Goal: Transaction & Acquisition: Purchase product/service

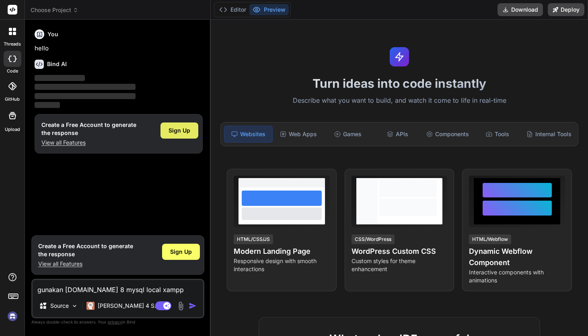
click at [186, 127] on span "Sign Up" at bounding box center [180, 130] width 22 height 8
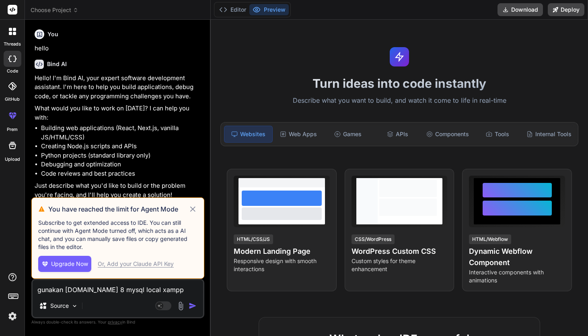
click at [194, 209] on icon at bounding box center [192, 209] width 9 height 10
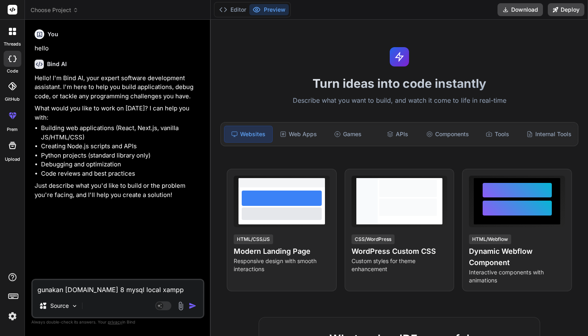
click at [18, 127] on label "prem" at bounding box center [12, 129] width 11 height 7
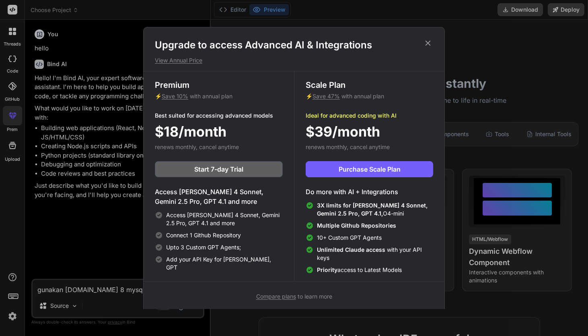
click at [295, 294] on span "Compare plans" at bounding box center [276, 296] width 40 height 7
click at [432, 42] on icon at bounding box center [428, 43] width 9 height 9
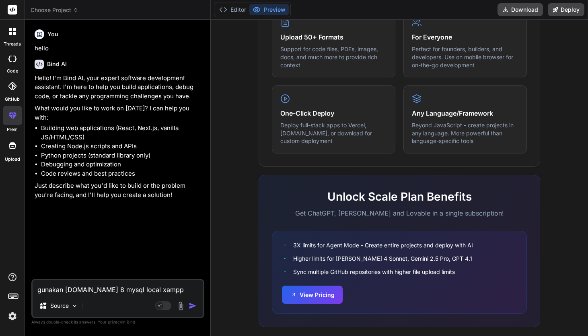
scroll to position [451, 0]
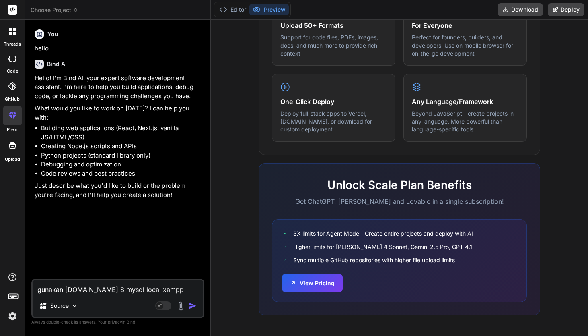
click at [15, 315] on img at bounding box center [13, 316] width 14 height 14
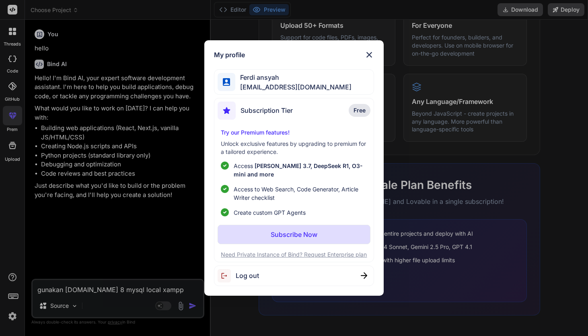
click at [371, 56] on img at bounding box center [370, 55] width 10 height 10
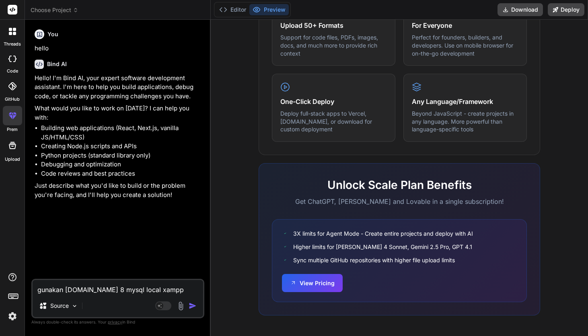
click at [1, 151] on div "Upload" at bounding box center [12, 147] width 25 height 30
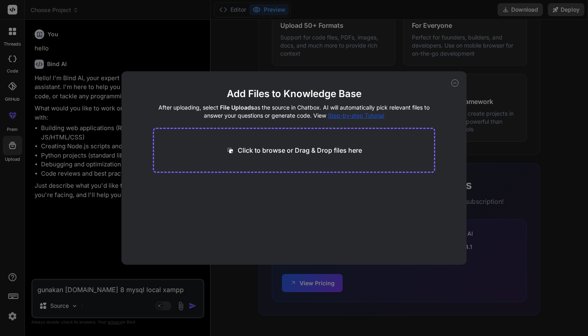
click at [211, 155] on div "Click to browse or Drag & Drop files here" at bounding box center [294, 150] width 282 height 45
click at [366, 115] on span "Step-by-step Tutorial" at bounding box center [356, 115] width 56 height 7
click at [485, 93] on div "Add Files to Knowledge Base After uploading, select File Uploads as the source …" at bounding box center [294, 168] width 588 height 336
type textarea "x"
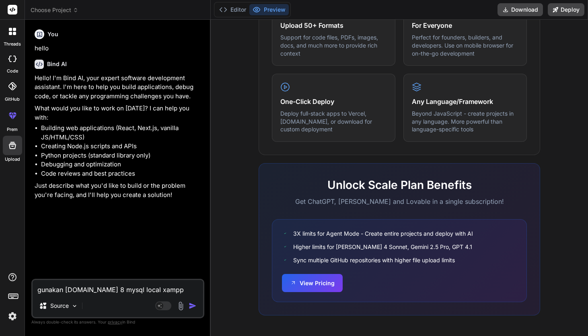
click at [10, 118] on icon at bounding box center [13, 116] width 10 height 10
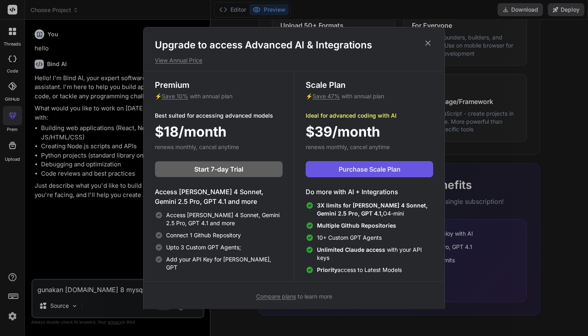
click at [359, 174] on button "Purchase Scale Plan" at bounding box center [370, 169] width 128 height 16
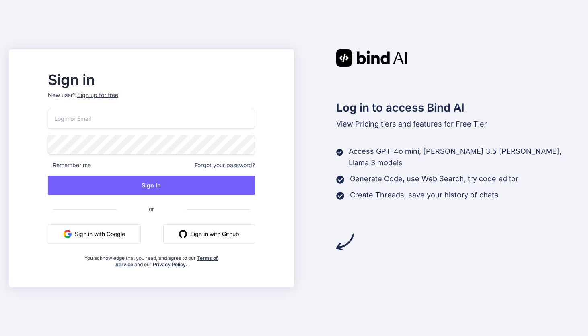
click at [141, 238] on button "Sign in with Google" at bounding box center [94, 233] width 93 height 19
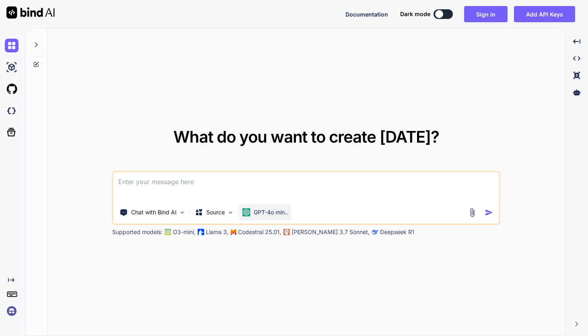
click at [270, 213] on p "GPT-4o min.." at bounding box center [271, 212] width 34 height 8
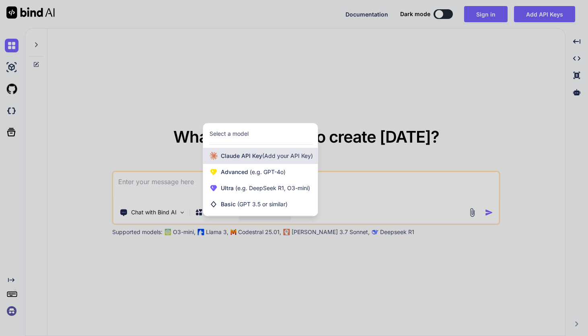
click at [266, 157] on span "(Add your API Key)" at bounding box center [287, 155] width 51 height 7
type textarea "x"
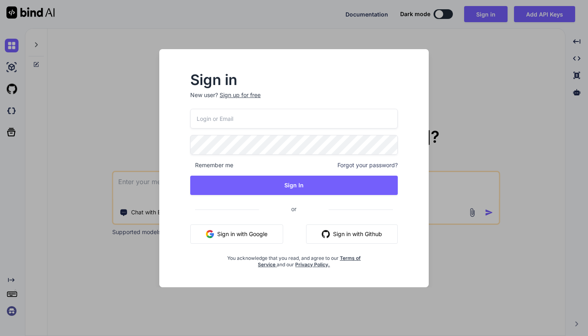
click at [305, 1] on div "Sign in New user? Sign up for free Remember me Forgot your password? Sign In or…" at bounding box center [294, 168] width 588 height 336
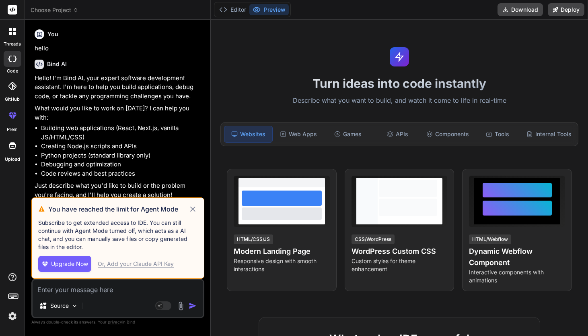
click at [17, 312] on img at bounding box center [13, 316] width 14 height 14
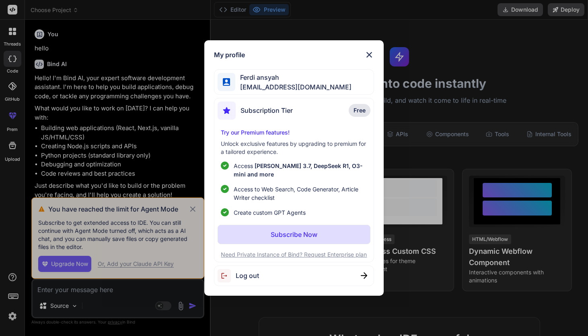
click at [368, 53] on img at bounding box center [370, 55] width 10 height 10
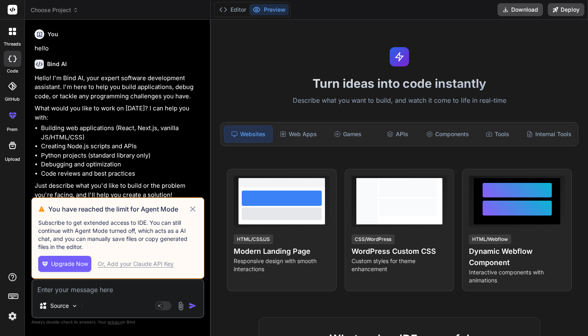
click at [10, 153] on div at bounding box center [12, 145] width 19 height 19
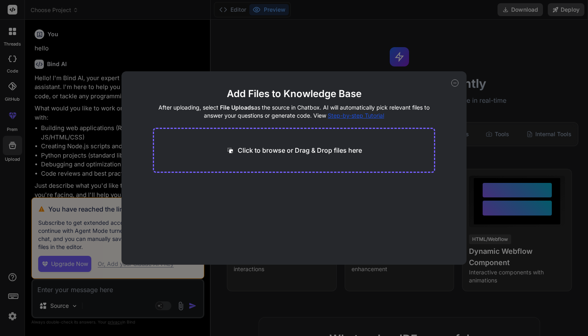
click at [453, 85] on icon at bounding box center [455, 82] width 7 height 7
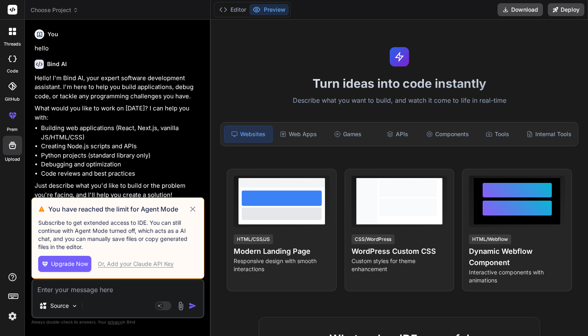
click at [11, 313] on img at bounding box center [13, 316] width 14 height 14
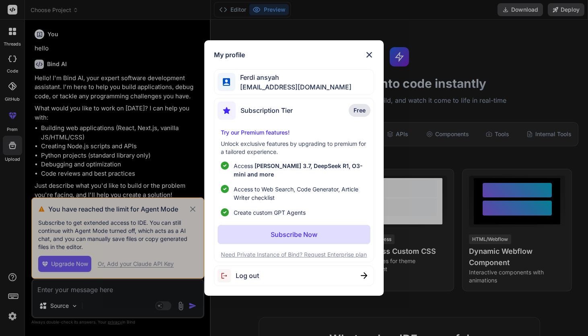
click at [370, 58] on img at bounding box center [370, 55] width 10 height 10
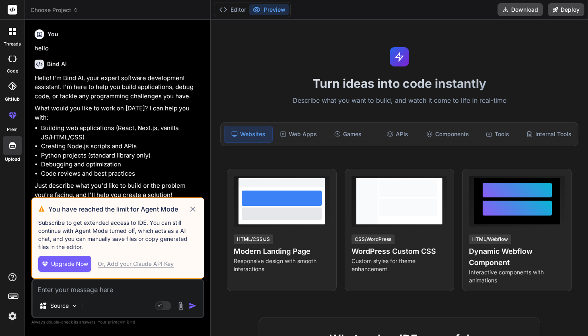
click at [13, 95] on div "GitHub" at bounding box center [12, 88] width 25 height 29
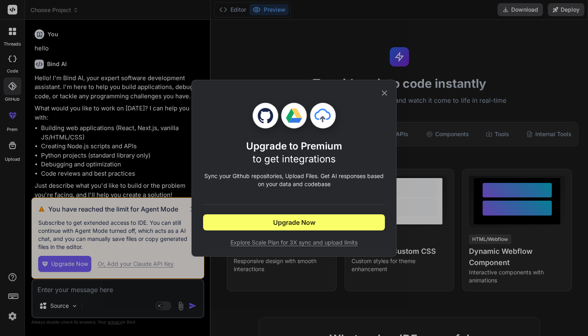
click at [385, 92] on icon at bounding box center [384, 92] width 5 height 5
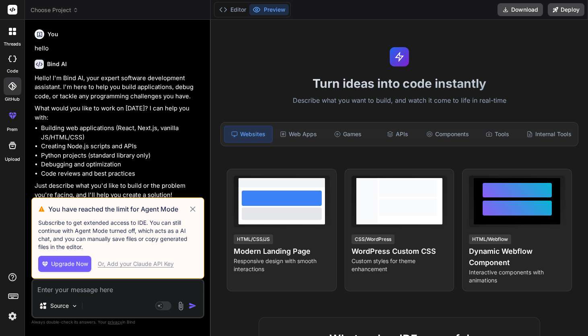
click at [70, 266] on span "Upgrade Now" at bounding box center [69, 264] width 37 height 8
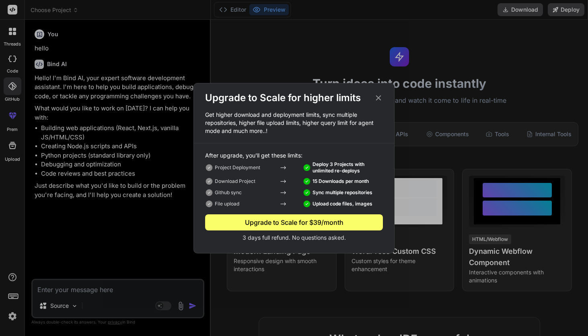
click at [378, 94] on icon at bounding box center [378, 97] width 9 height 9
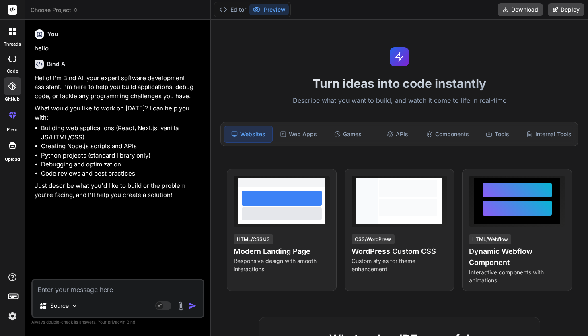
click at [17, 53] on div at bounding box center [13, 59] width 18 height 16
type textarea "x"
click at [18, 319] on img at bounding box center [13, 316] width 14 height 14
